Goal: Task Accomplishment & Management: Complete application form

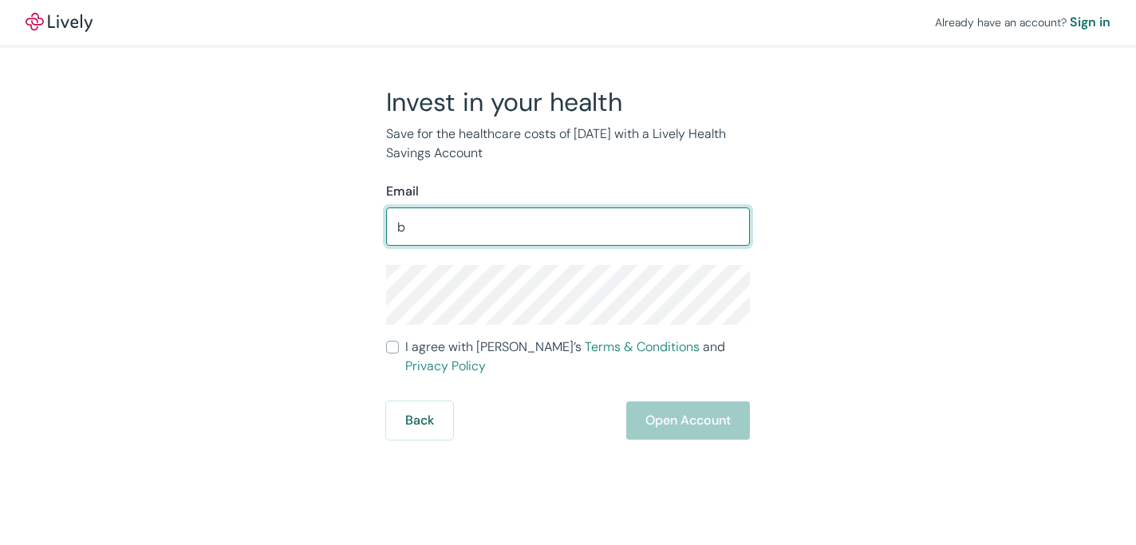
type input "[EMAIL_ADDRESS][DOMAIN_NAME]"
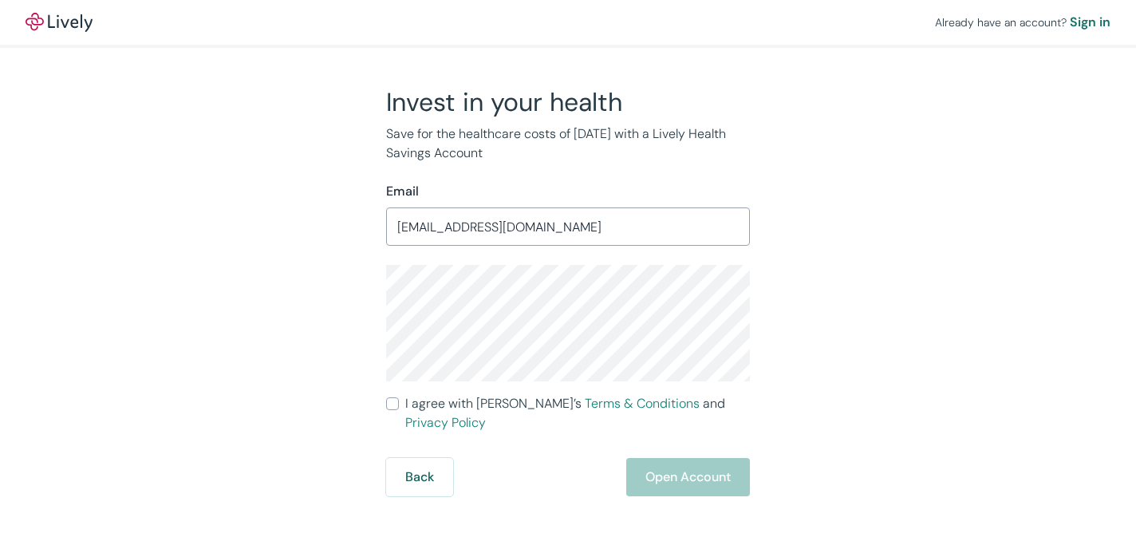
click at [393, 408] on input "I agree with Lively’s Terms & Conditions and Privacy Policy" at bounding box center [392, 403] width 13 height 13
checkbox input "true"
click at [700, 461] on button "Open Account" at bounding box center [688, 477] width 124 height 38
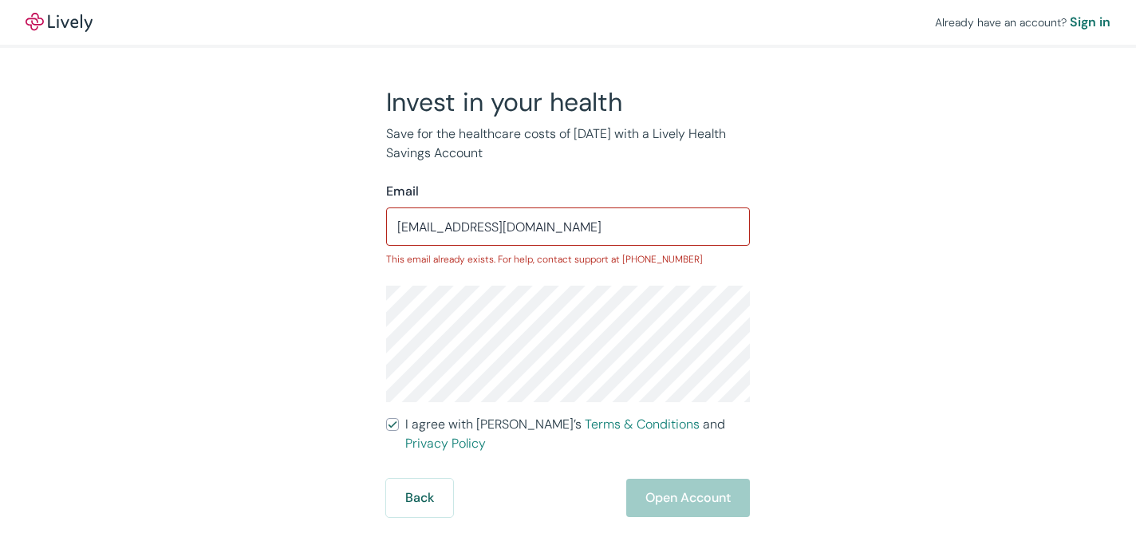
click at [529, 483] on div "Back Open Account" at bounding box center [568, 498] width 364 height 38
click at [926, 394] on div "Invest in your health Save for the healthcare costs of [DATE] with a Lively Hea…" at bounding box center [559, 301] width 766 height 431
click at [546, 226] on input "[EMAIL_ADDRESS][DOMAIN_NAME]" at bounding box center [568, 227] width 364 height 32
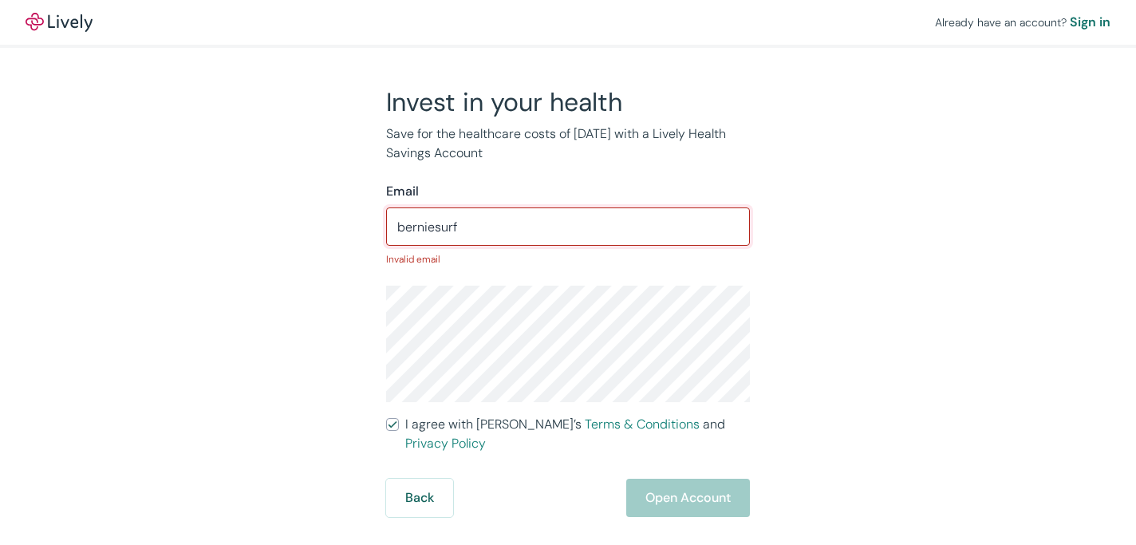
click at [549, 479] on div "Back Open Account" at bounding box center [568, 498] width 364 height 38
click at [467, 220] on input "berniesurf" at bounding box center [568, 227] width 364 height 32
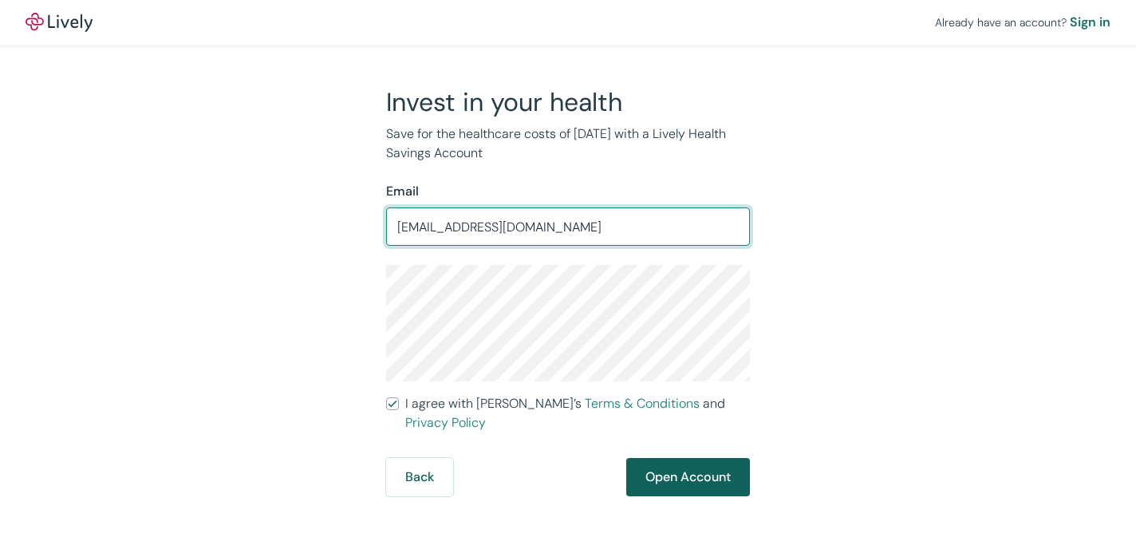
type input "[EMAIL_ADDRESS][DOMAIN_NAME]"
click at [677, 459] on button "Open Account" at bounding box center [688, 477] width 124 height 38
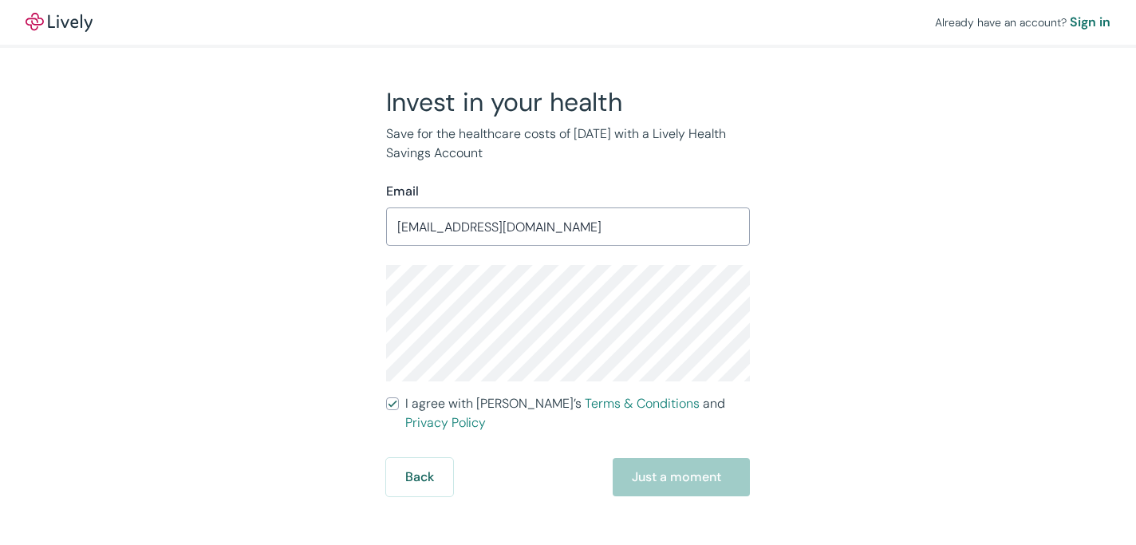
click at [655, 462] on div "Back Just a moment" at bounding box center [568, 477] width 364 height 38
